Goal: Information Seeking & Learning: Compare options

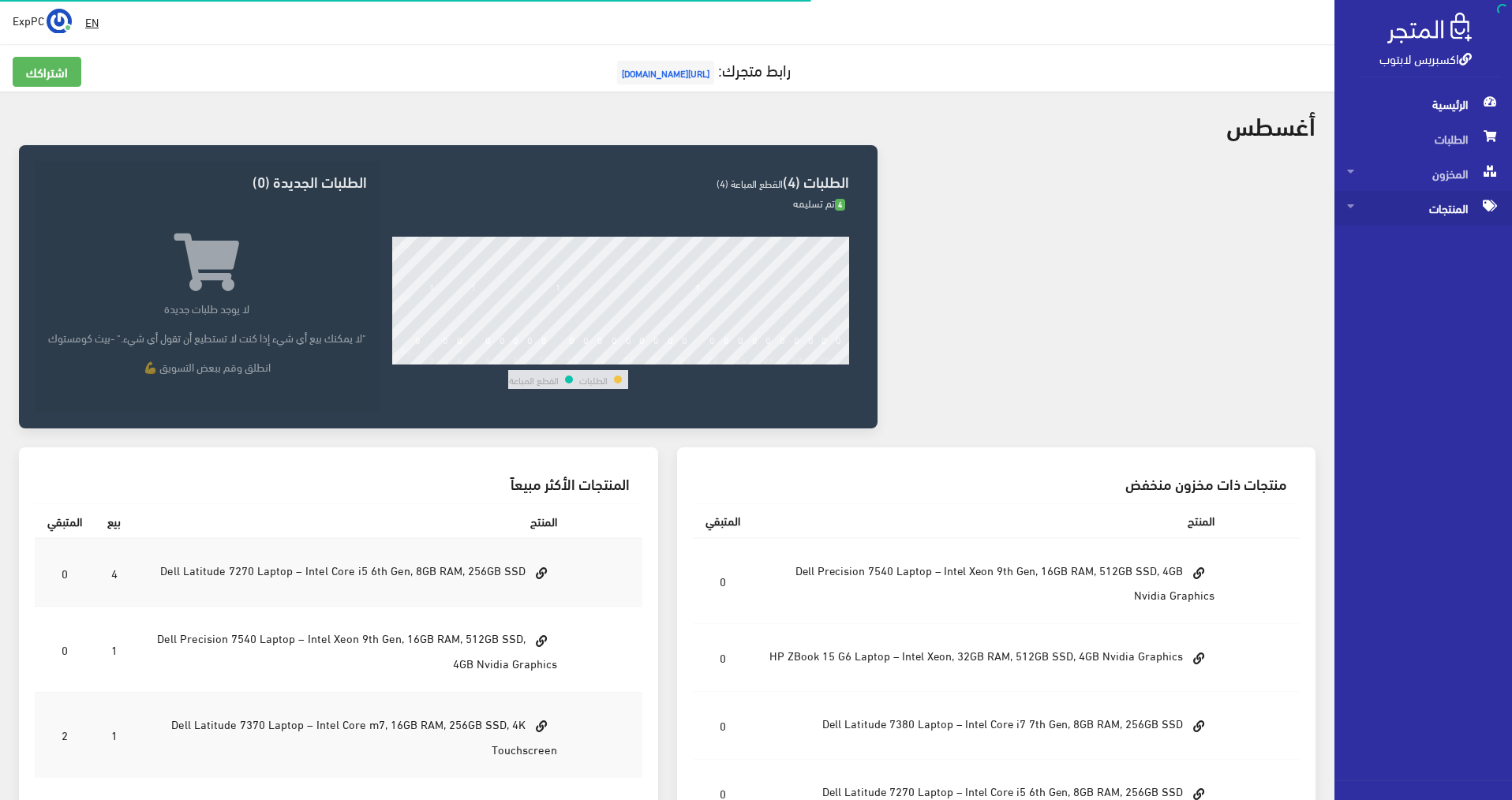
click at [1454, 204] on span "المنتجات" at bounding box center [1423, 209] width 152 height 35
click at [1405, 238] on span "كل المنتجات" at bounding box center [1406, 243] width 120 height 35
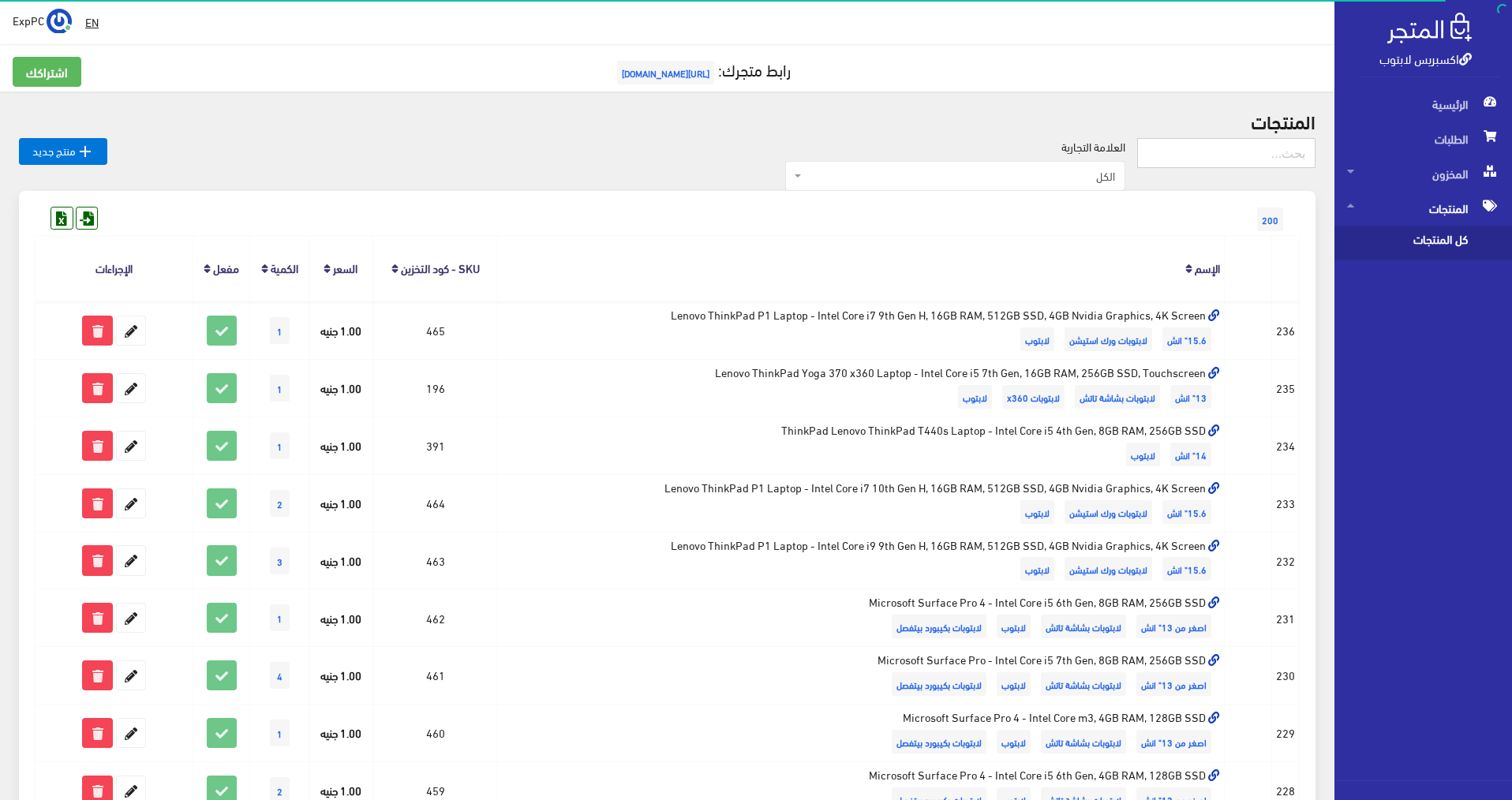
click at [1249, 158] on input "text" at bounding box center [1225, 153] width 178 height 30
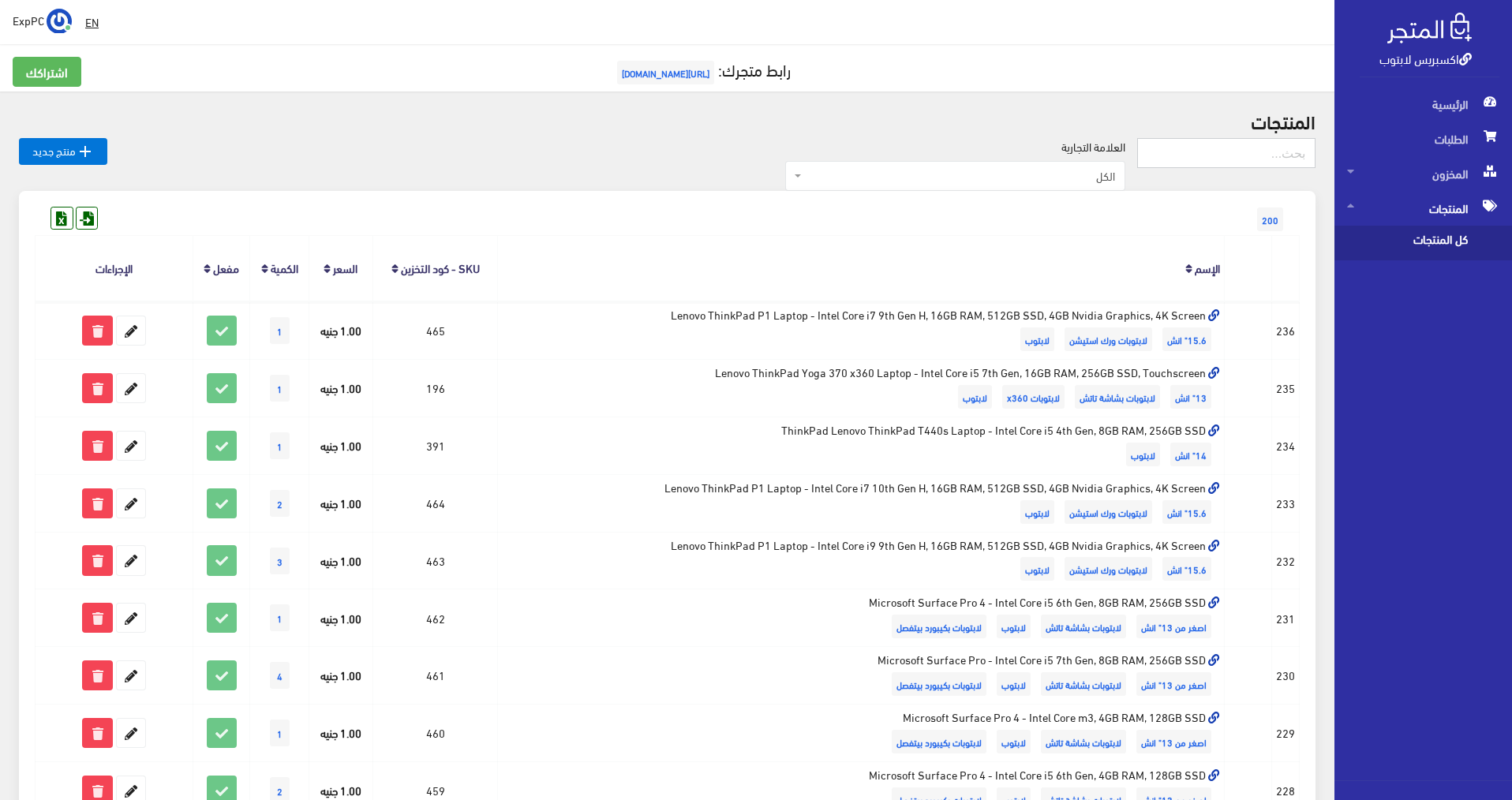
type input "ل"
type input "g7"
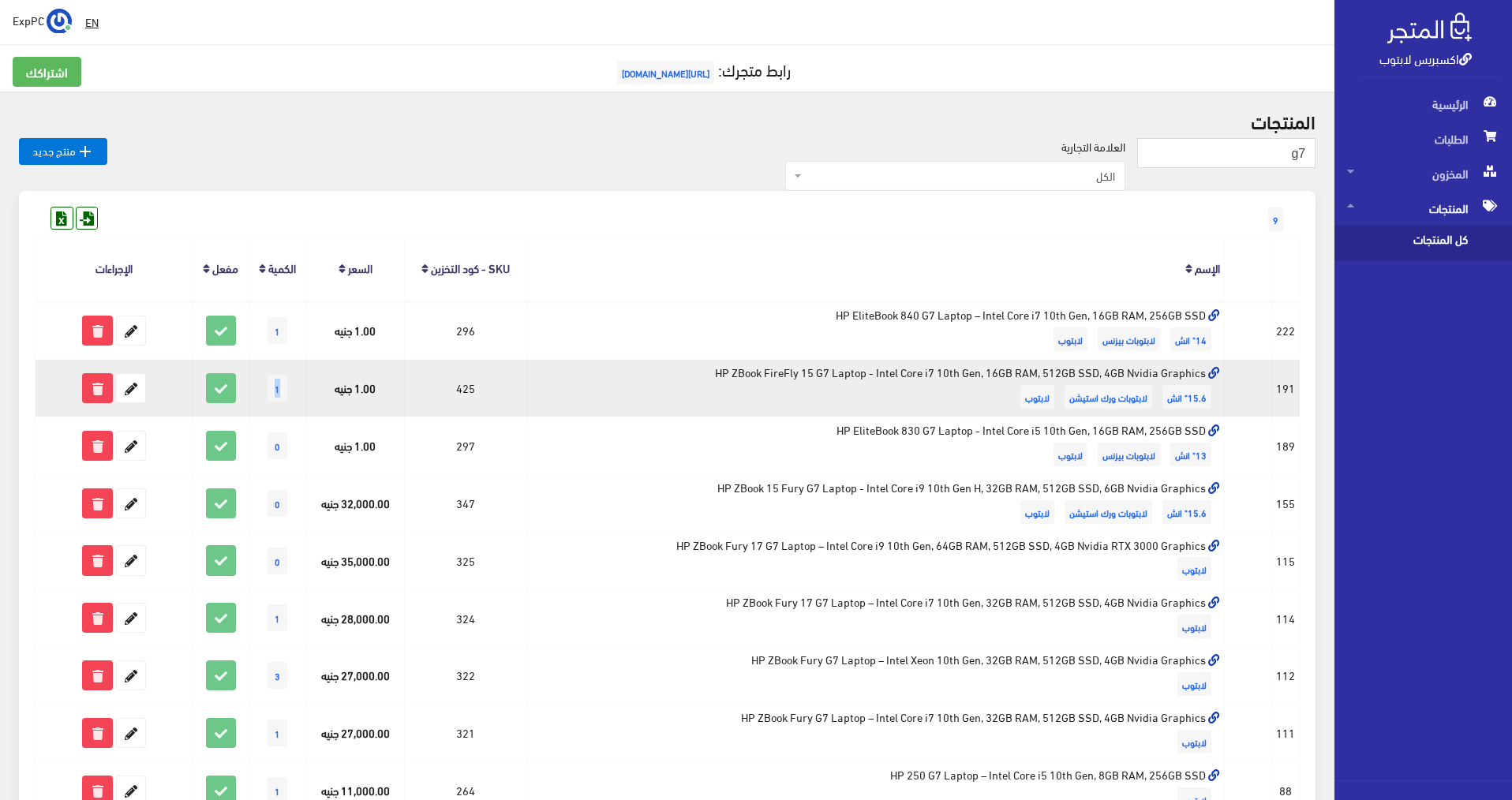
click at [281, 390] on span "1" at bounding box center [277, 388] width 20 height 27
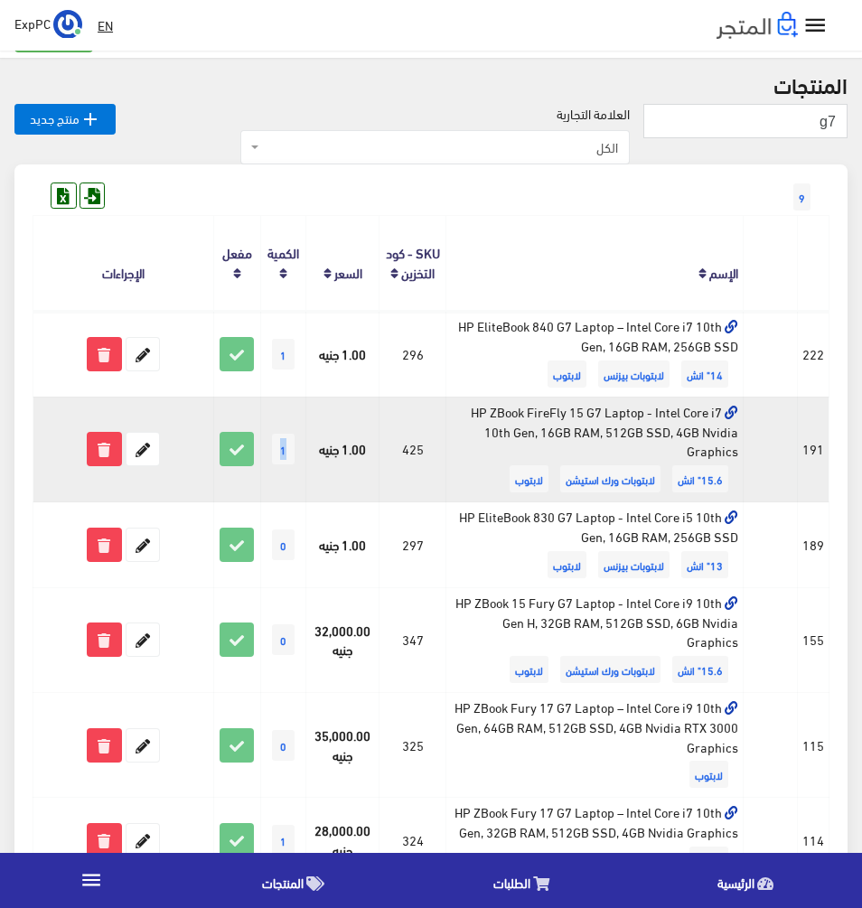
scroll to position [90, 0]
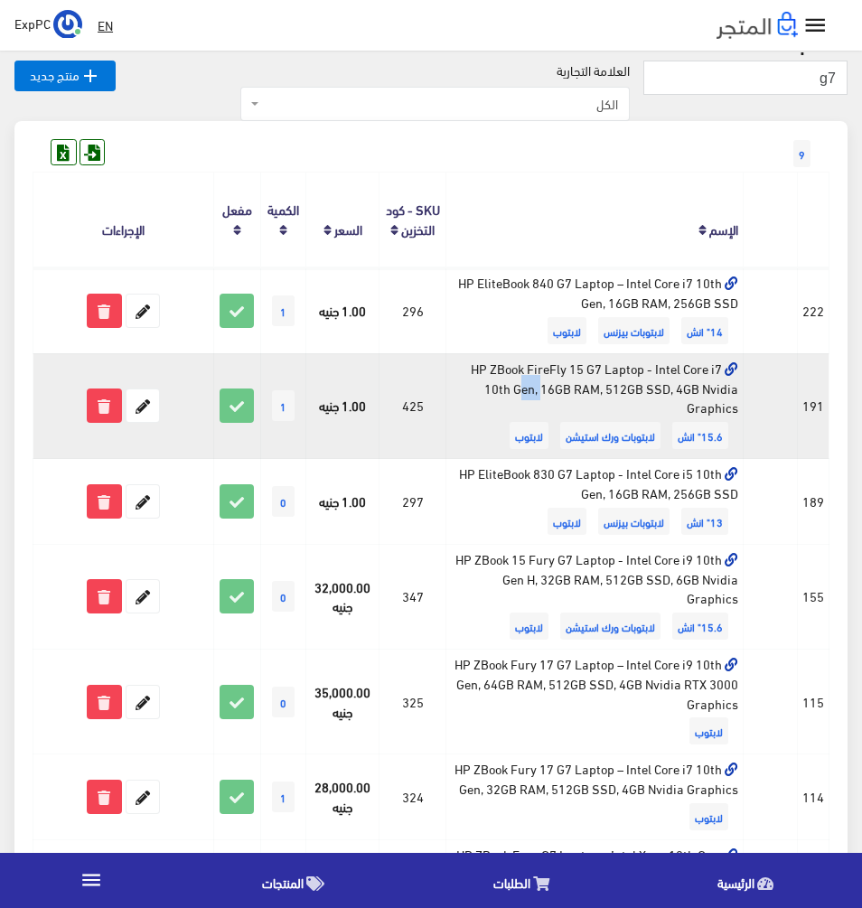
drag, startPoint x: 581, startPoint y: 371, endPoint x: 604, endPoint y: 369, distance: 23.6
click at [604, 369] on td "HP ZBook FireFly 15 G7 Laptop - Intel Core i7 10th Gen, 16GB RAM, 512GB SSD, 4G…" at bounding box center [594, 405] width 297 height 105
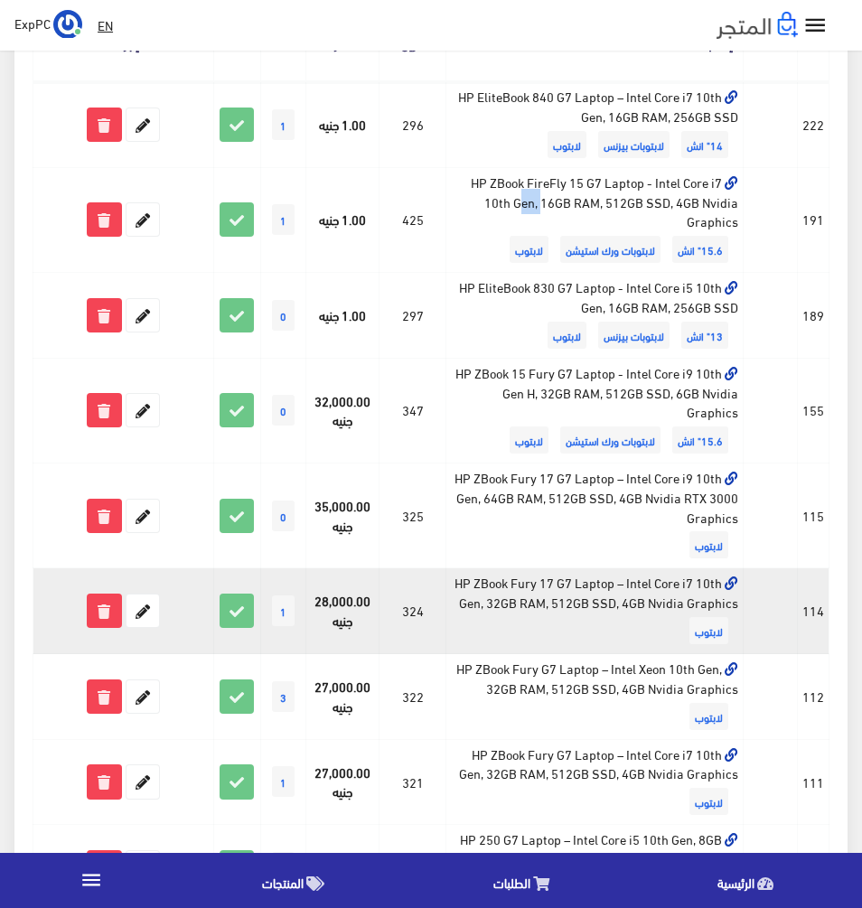
scroll to position [361, 0]
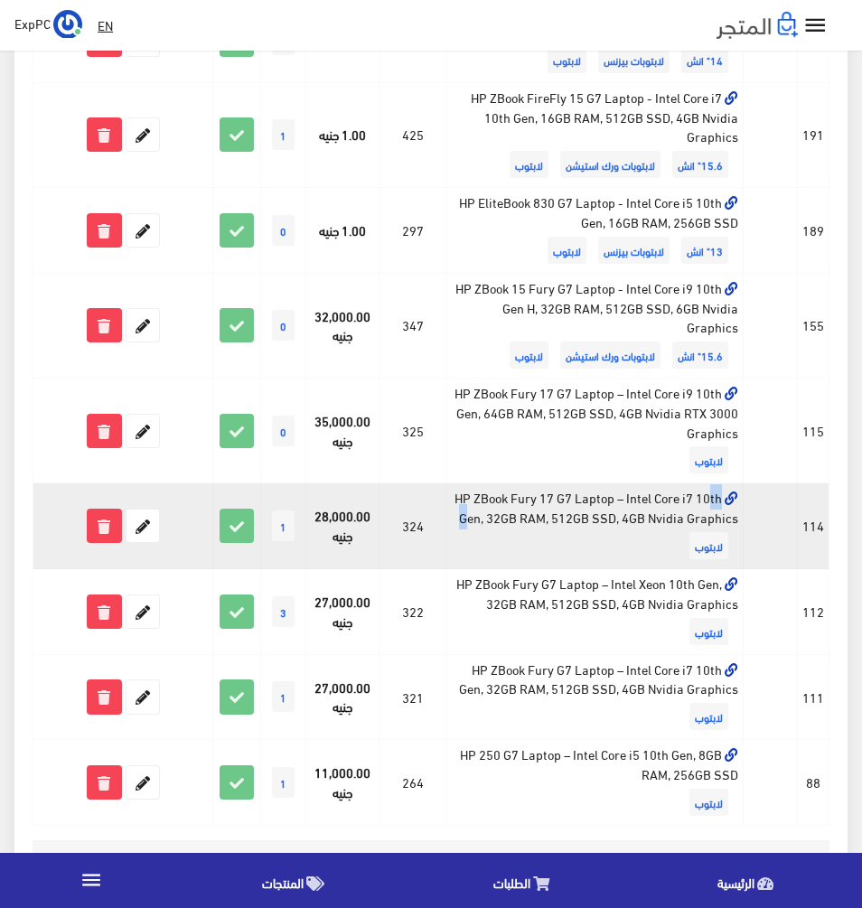
drag, startPoint x: 581, startPoint y: 500, endPoint x: 555, endPoint y: 496, distance: 25.7
click at [555, 496] on td "HP ZBook Fury 17 G7 Laptop – Intel Core i7 10th Gen, 32GB RAM, 512GB SSD, 4GB N…" at bounding box center [594, 526] width 297 height 86
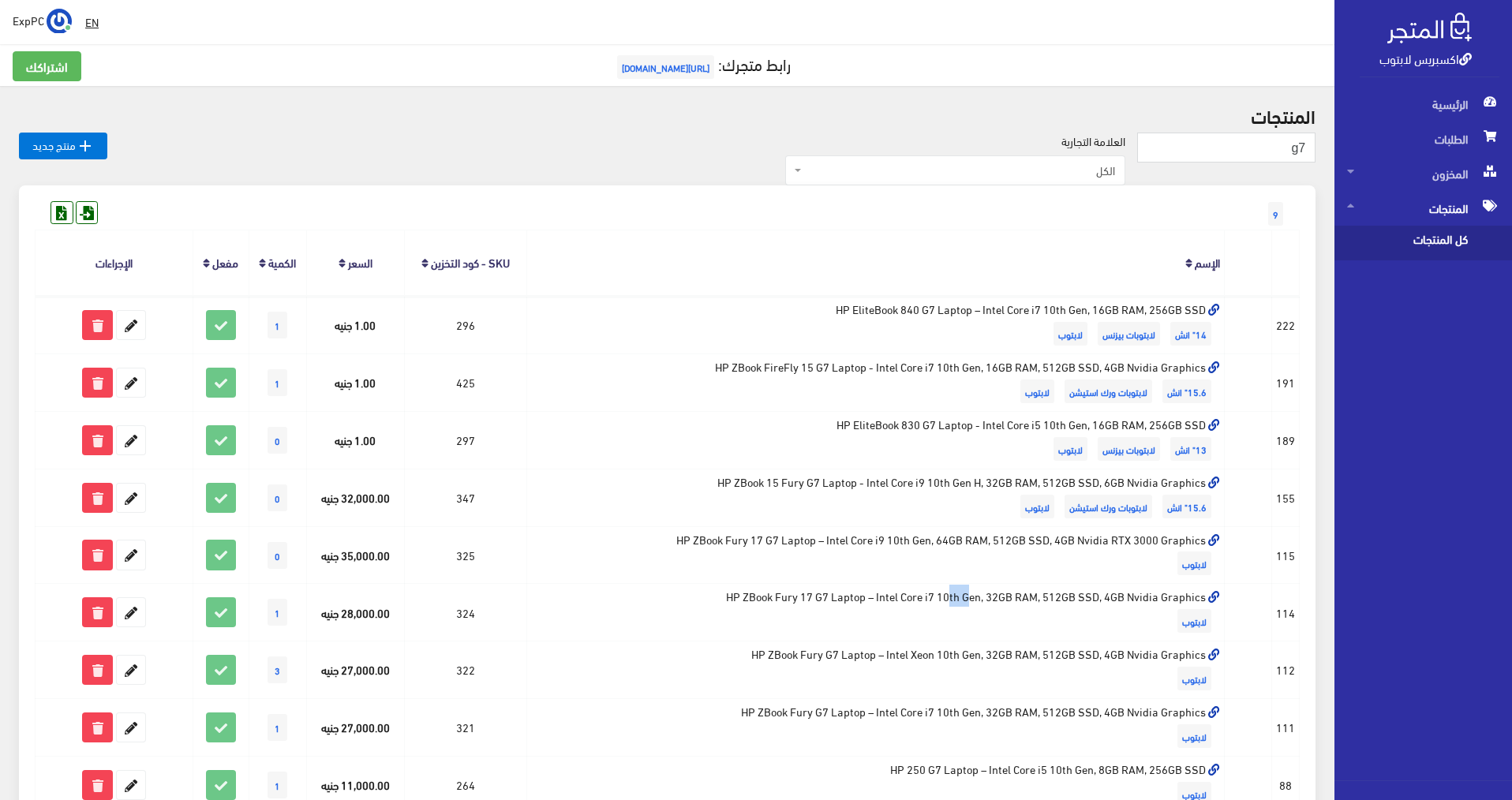
scroll to position [0, 0]
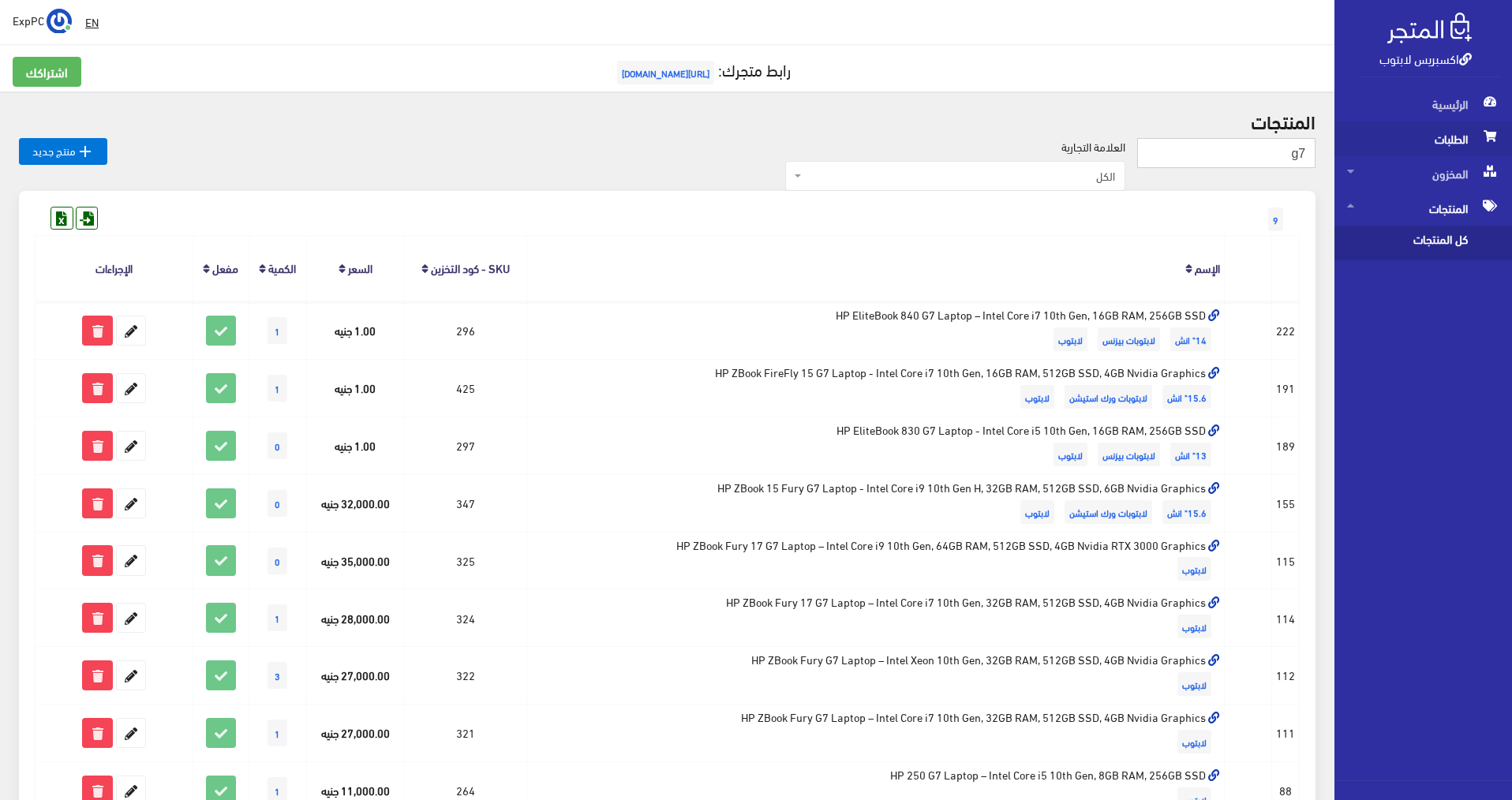
drag, startPoint x: 1283, startPoint y: 154, endPoint x: 1366, endPoint y: 143, distance: 83.7
click at [1366, 143] on div "اكسبريس لابتوب الرئيسية الطلبات المخزون EN" at bounding box center [756, 481] width 1512 height 962
type input "4th"
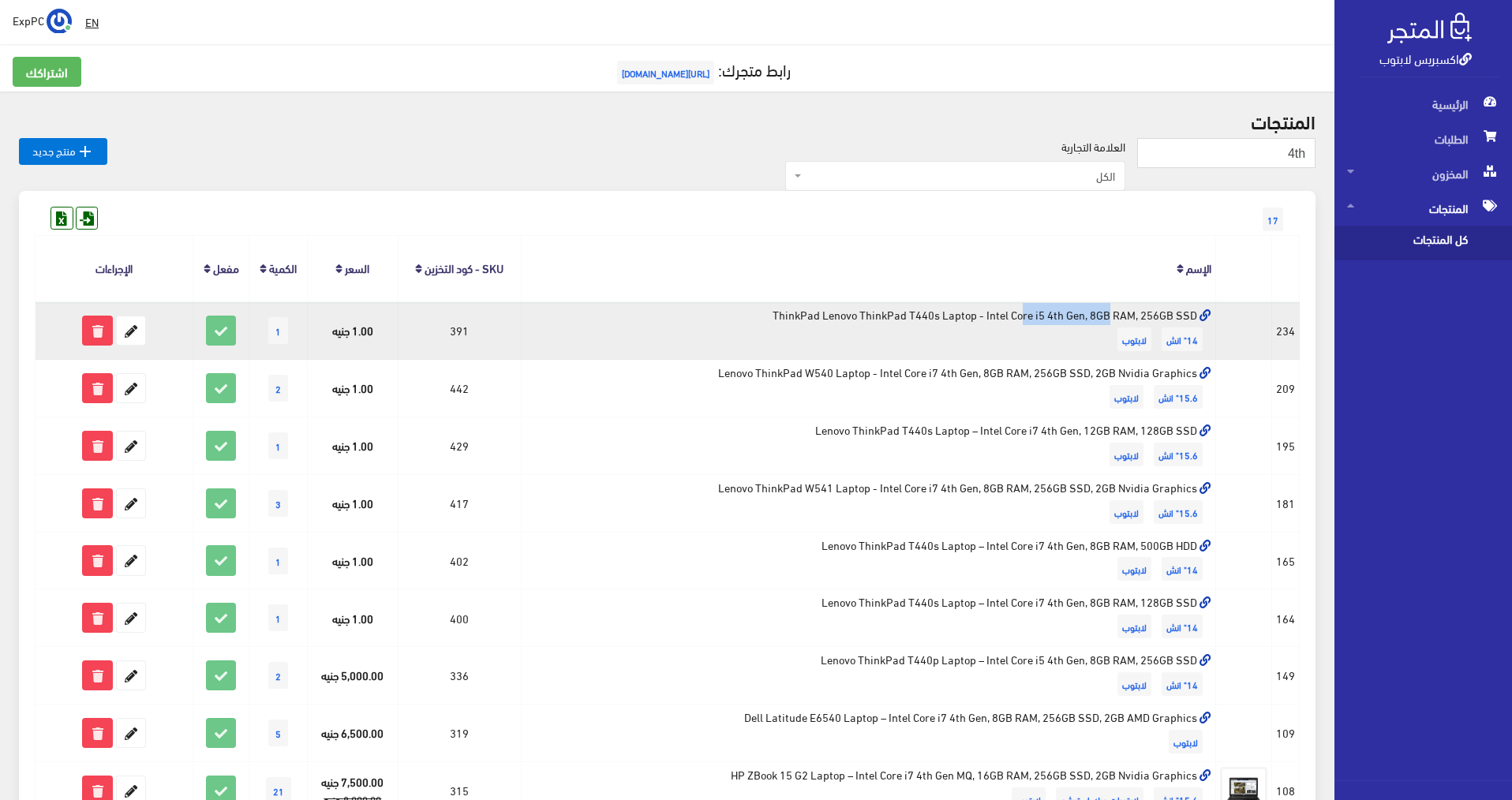
drag, startPoint x: 951, startPoint y: 315, endPoint x: 856, endPoint y: 319, distance: 95.1
click at [856, 319] on td "ThinkPad Lenovo ThinkPad T440s Laptop - Intel Core i5 4th Gen, 8GB RAM, 256GB S…" at bounding box center [868, 330] width 694 height 58
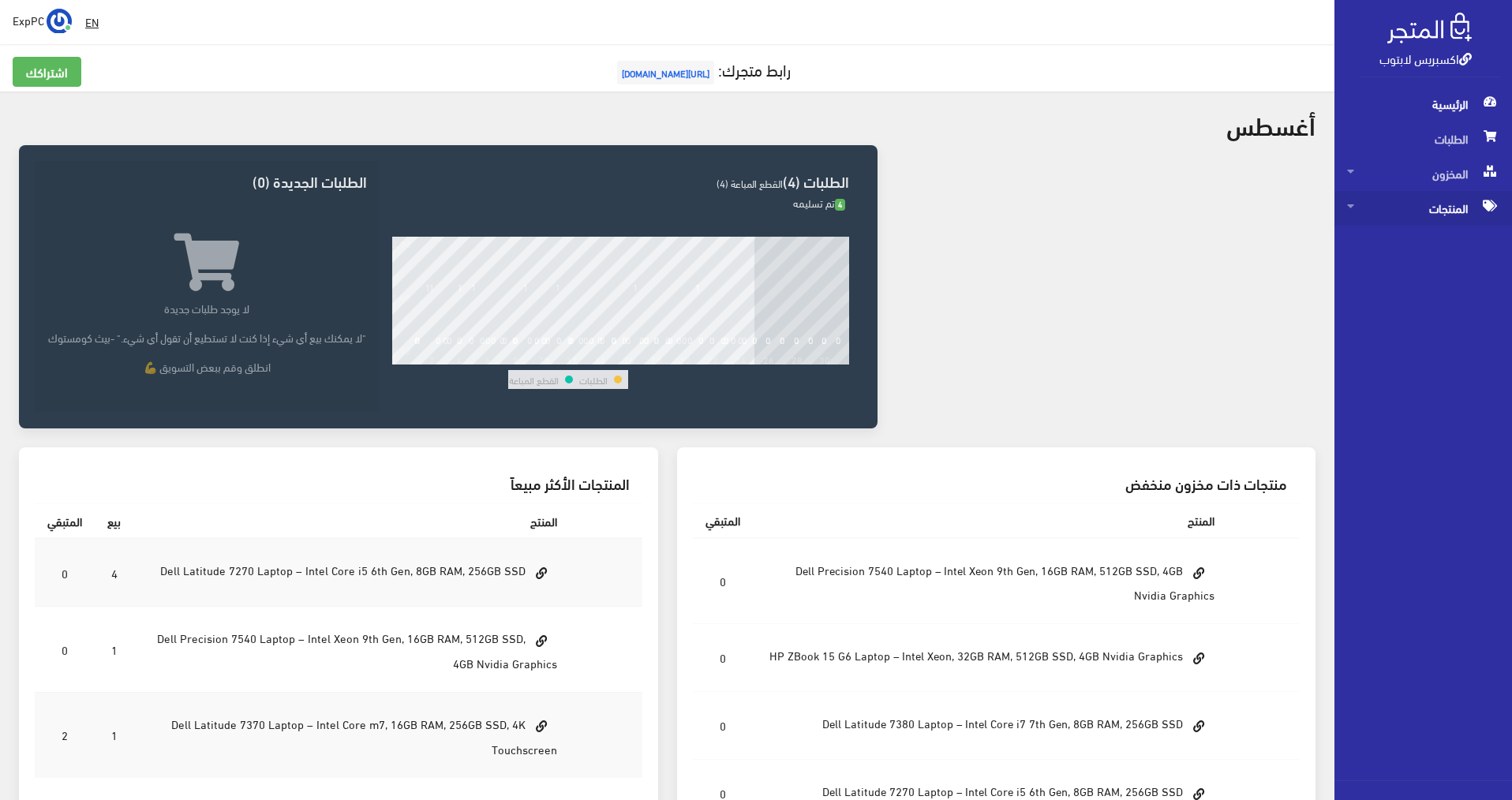
click at [752, 218] on span "المنتجات" at bounding box center [1423, 209] width 152 height 35
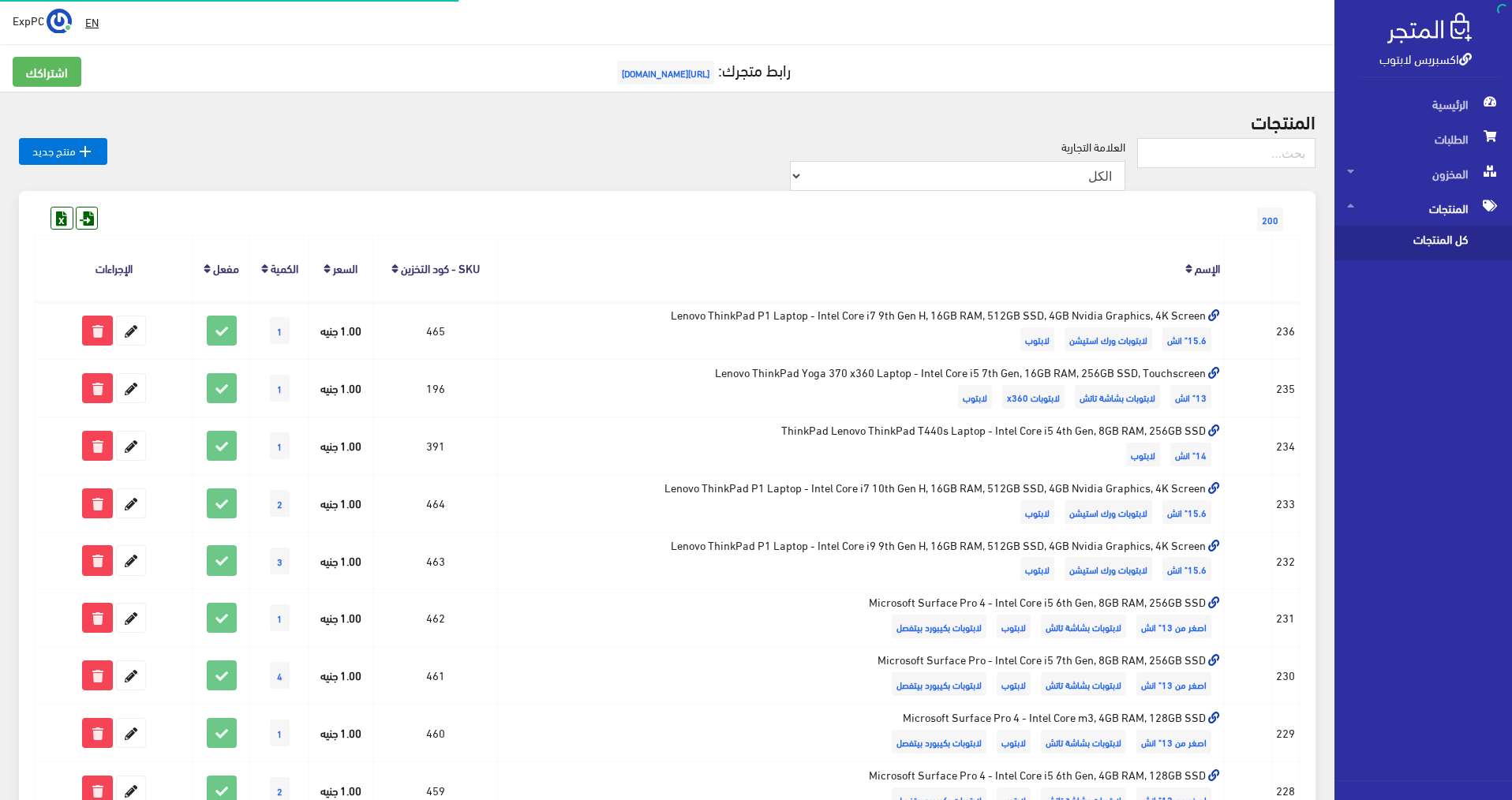
click at [752, 241] on span "كل المنتجات" at bounding box center [1406, 243] width 120 height 35
click at [752, 156] on input "text" at bounding box center [1225, 153] width 178 height 30
type input "4th"
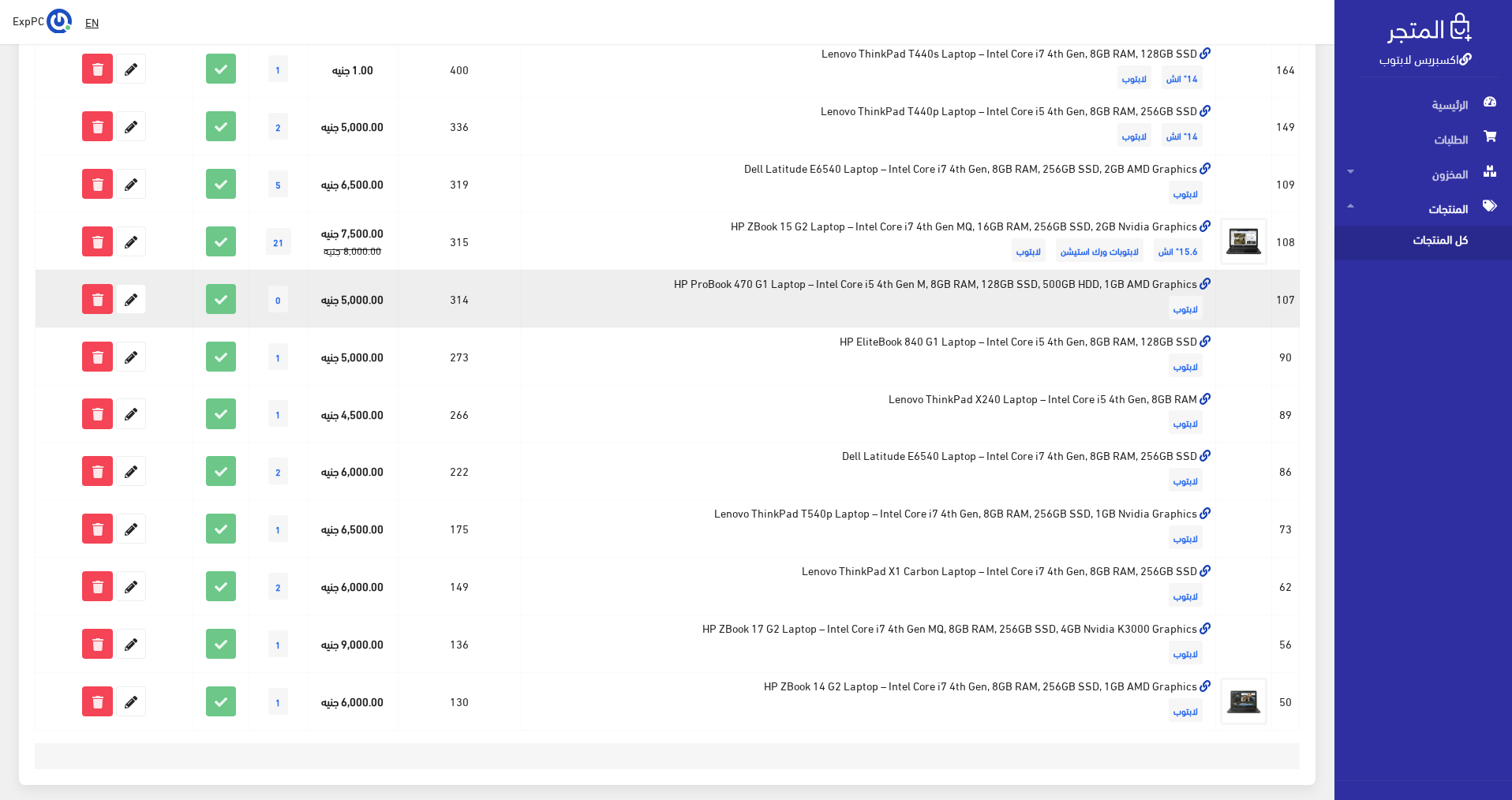
scroll to position [552, 0]
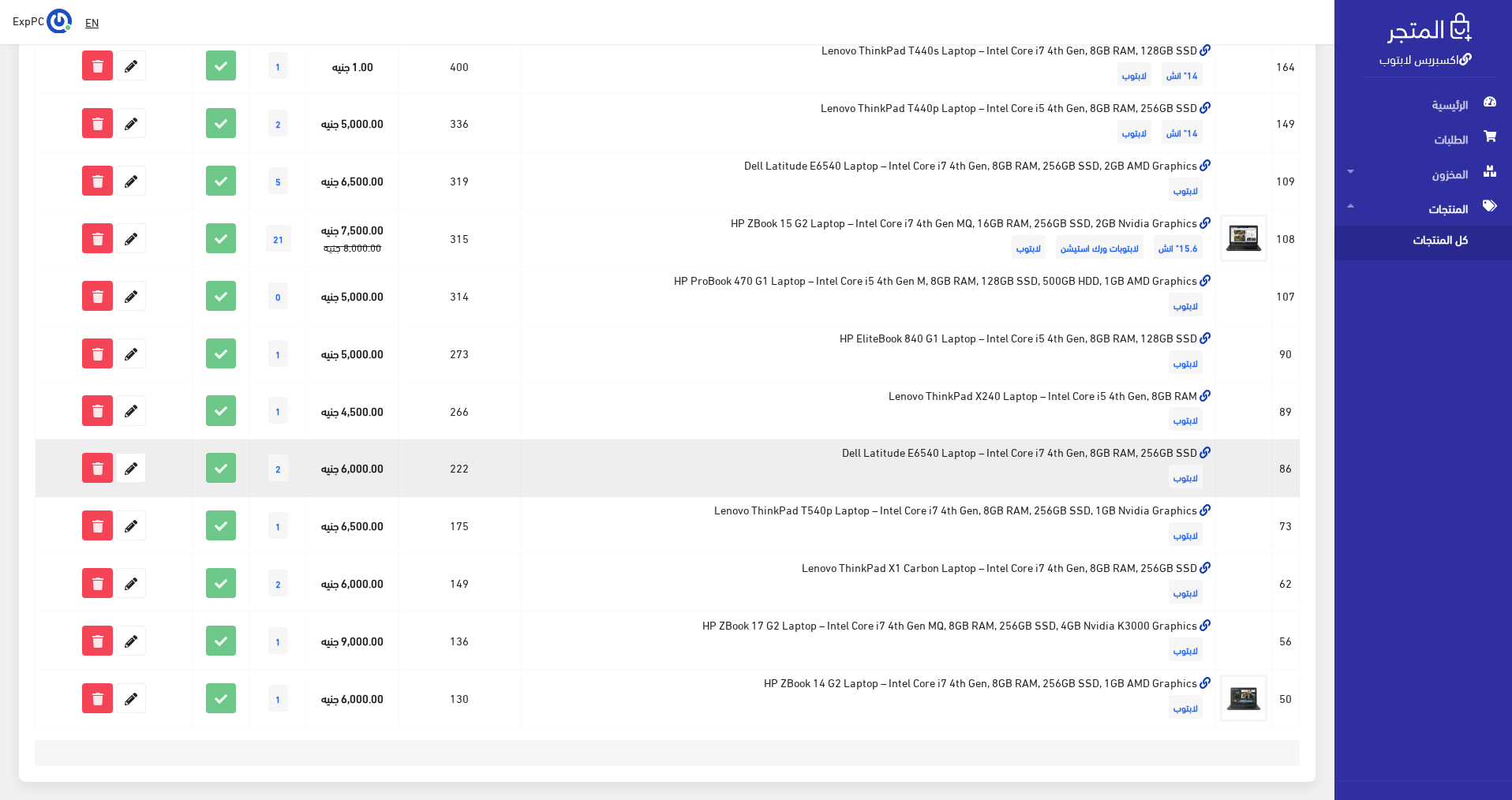
drag, startPoint x: 375, startPoint y: 468, endPoint x: 338, endPoint y: 480, distance: 38.9
click at [338, 480] on td "6,000.00 جنيه" at bounding box center [352, 468] width 90 height 58
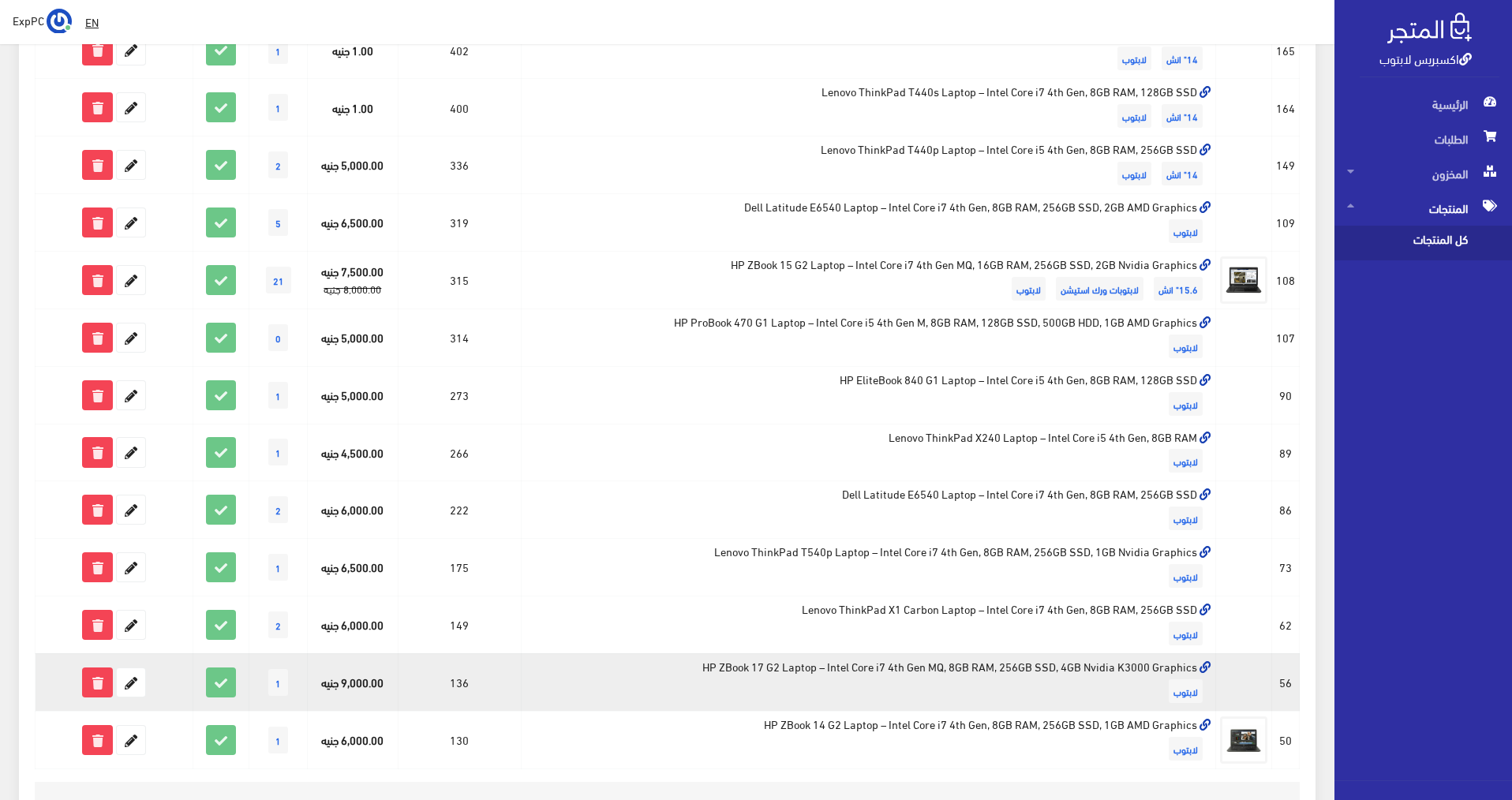
scroll to position [473, 0]
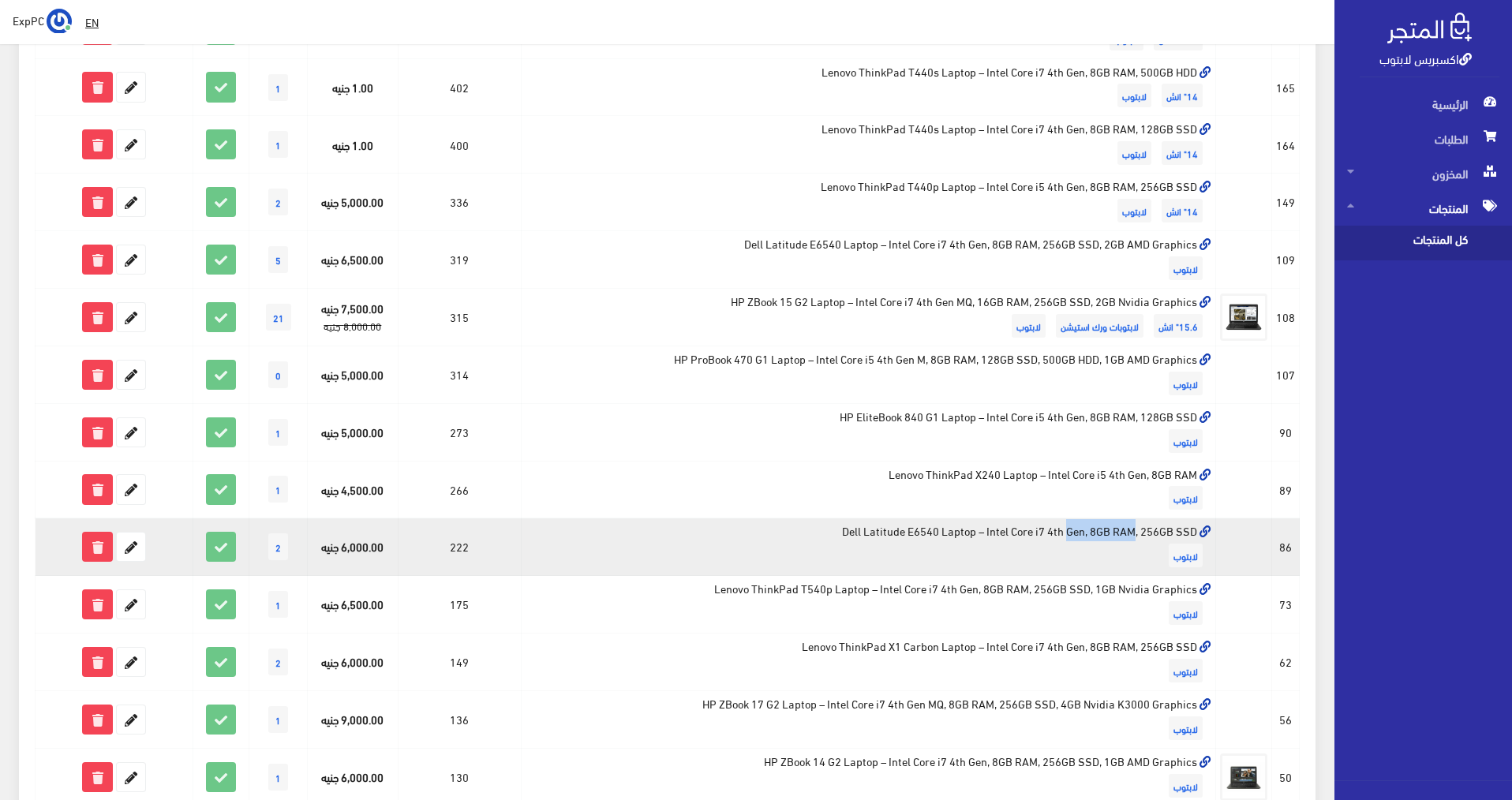
drag, startPoint x: 908, startPoint y: 535, endPoint x: 972, endPoint y: 537, distance: 64.0
click at [972, 537] on td "Dell Latitude E6540 Laptop – Intel Core i7 4th Gen, 8GB RAM, 256GB SSD لابتوب" at bounding box center [868, 547] width 694 height 58
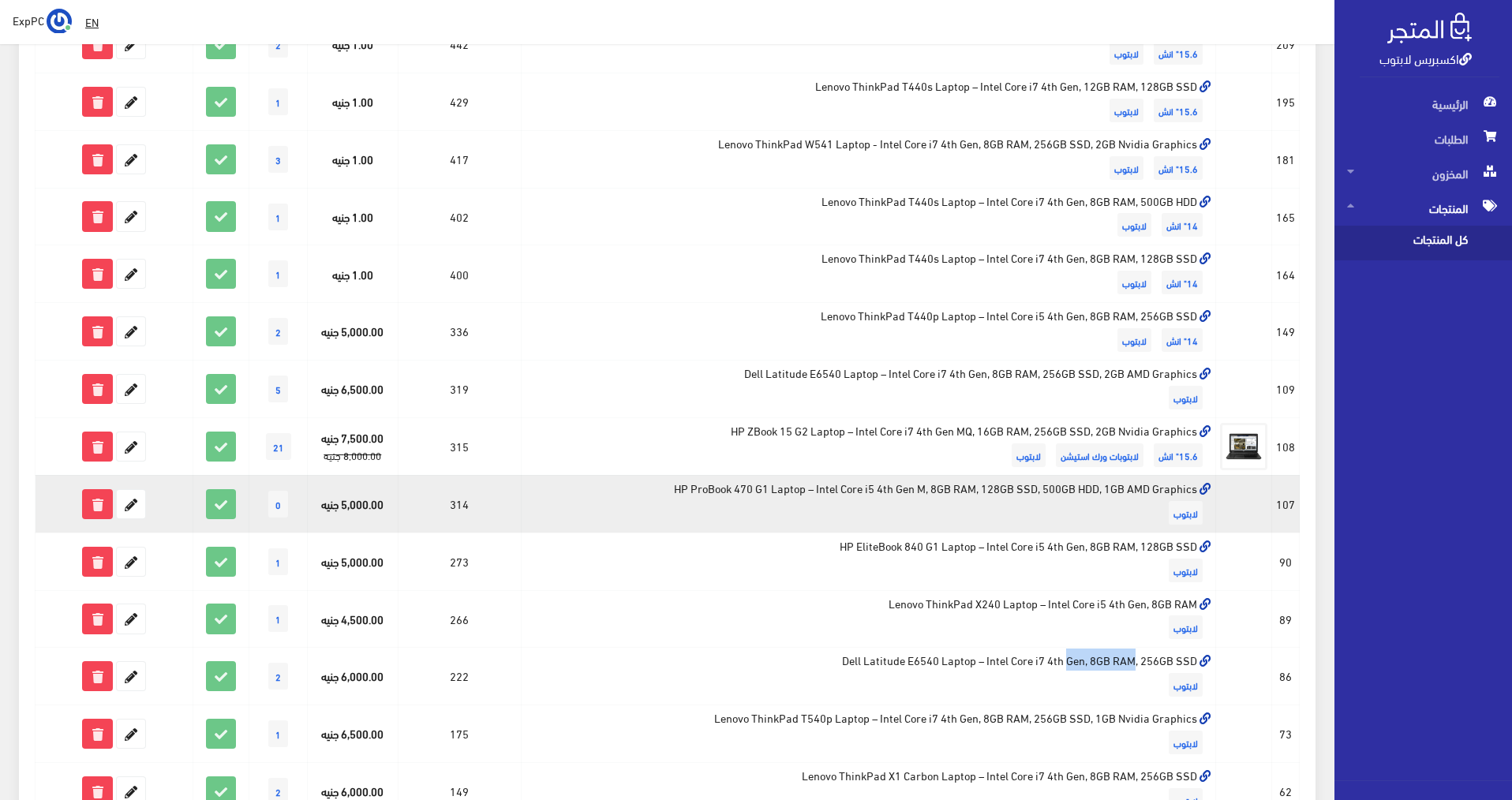
scroll to position [315, 0]
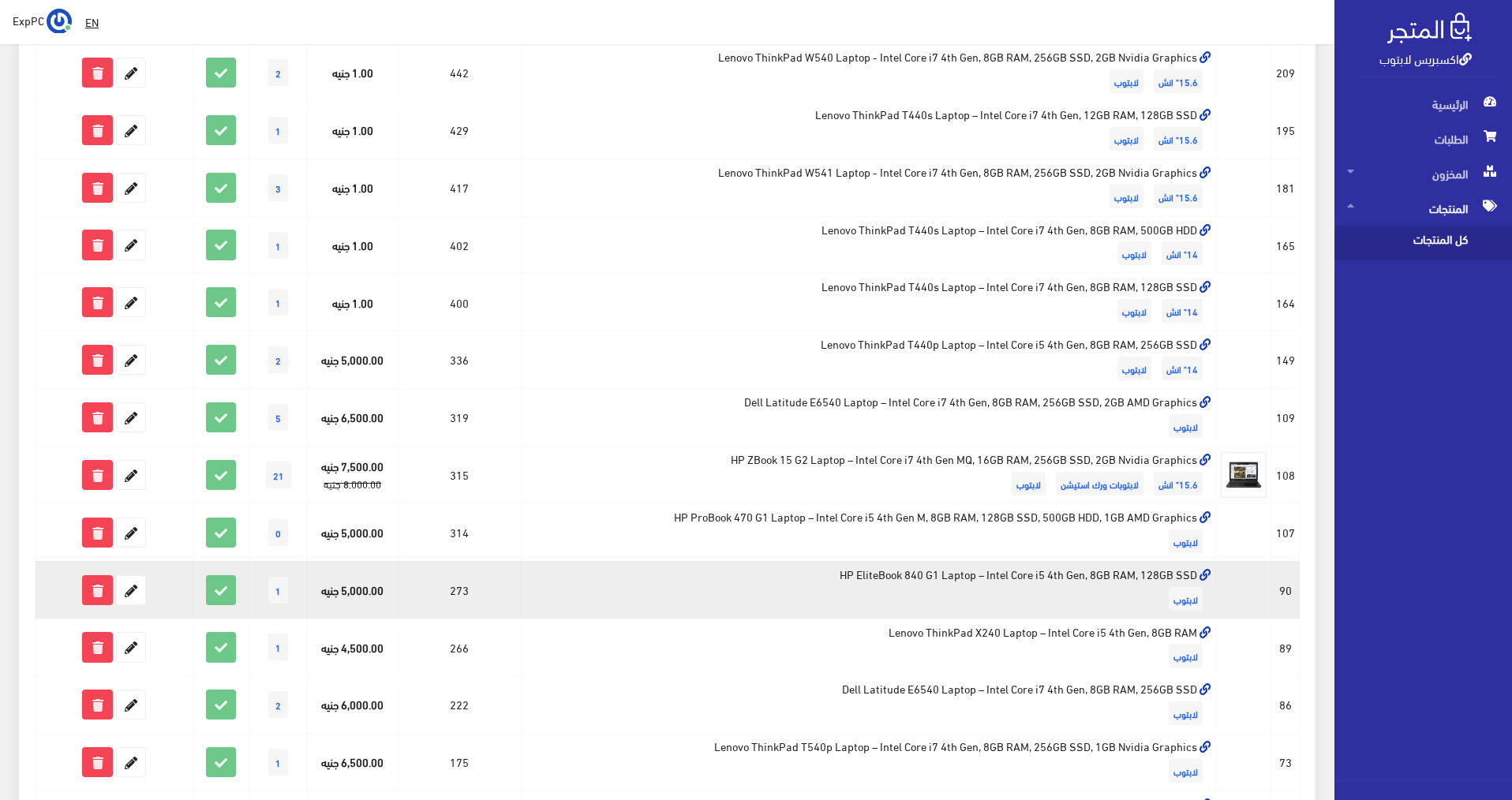
click at [942, 575] on td "HP EliteBook 840 G1 Laptop – Intel Core i5 4th Gen, 8GB RAM, 128GB SSD لابتوب" at bounding box center [868, 590] width 694 height 58
drag, startPoint x: 942, startPoint y: 575, endPoint x: 892, endPoint y: 575, distance: 50.0
click at [892, 575] on td "HP EliteBook 840 G1 Laptop – Intel Core i5 4th Gen, 8GB RAM, 128GB SSD لابتوب" at bounding box center [868, 590] width 694 height 58
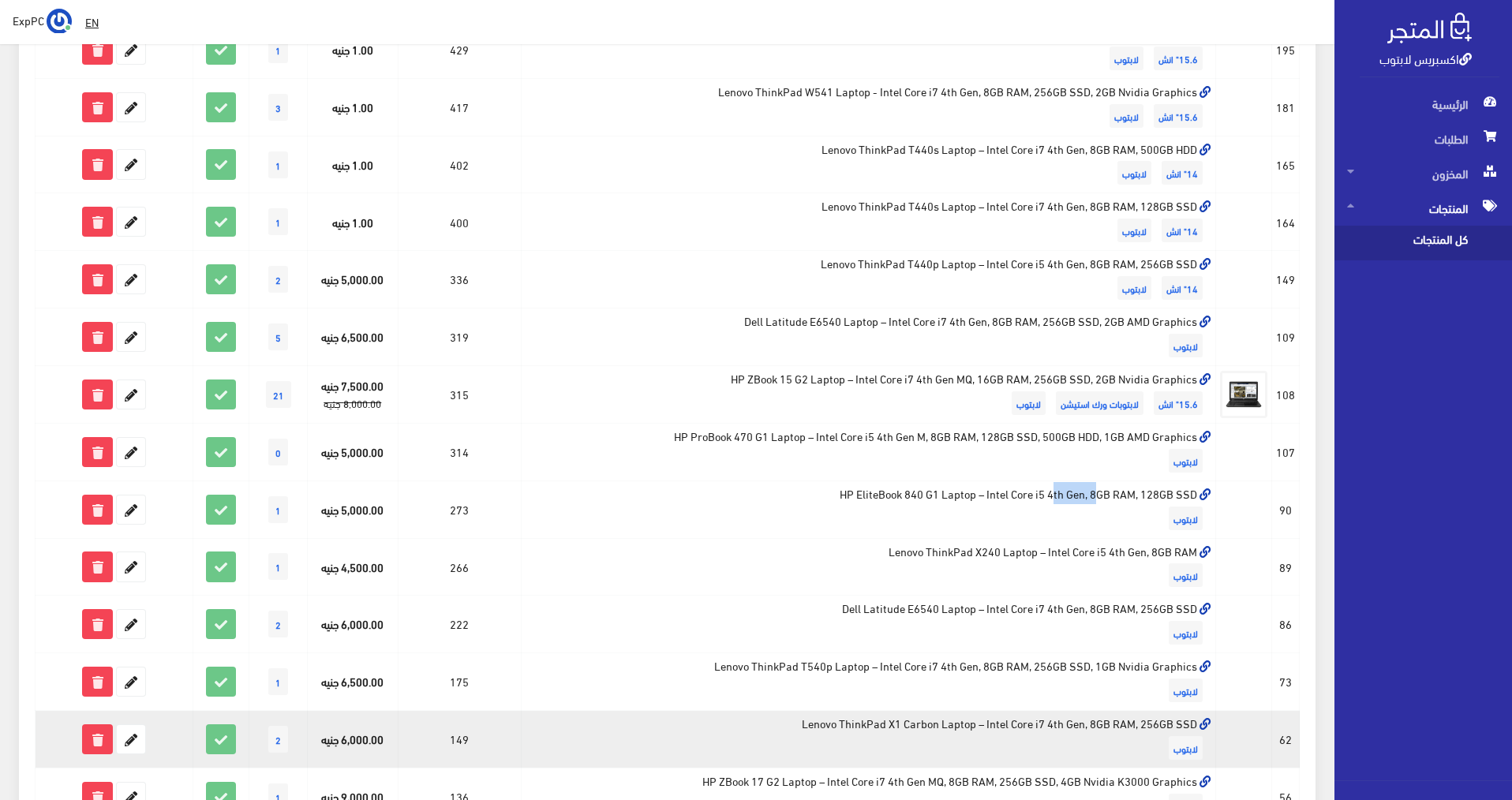
scroll to position [385, 0]
